Goal: Information Seeking & Learning: Learn about a topic

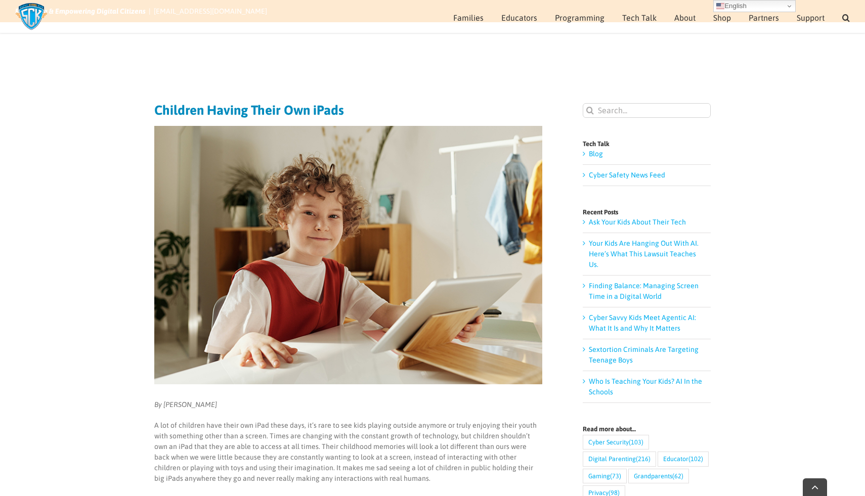
scroll to position [304, 0]
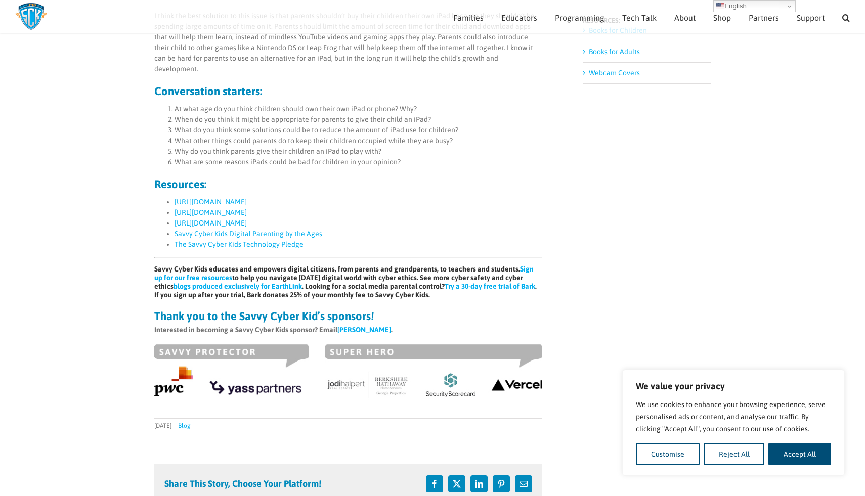
scroll to position [615, 0]
